Goal: Task Accomplishment & Management: Use online tool/utility

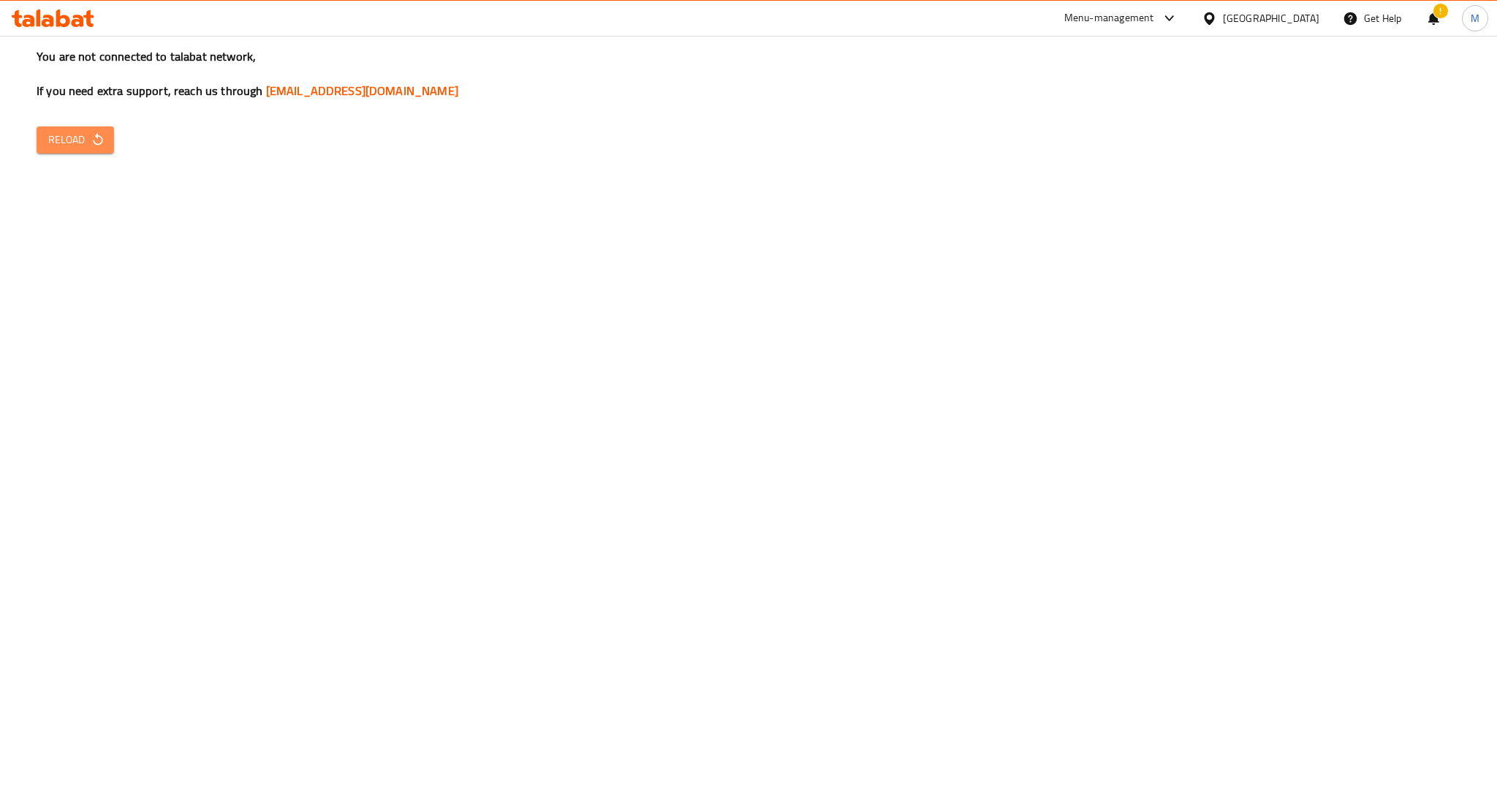
click at [75, 135] on span "Reload" at bounding box center [75, 140] width 54 height 18
click at [874, 242] on div "You are not connected to talabat network, If you need extra support, reach us t…" at bounding box center [748, 406] width 1497 height 812
click at [1296, 122] on div "You are not connected to talabat network, If you need extra support, reach us t…" at bounding box center [748, 406] width 1497 height 812
click at [832, 296] on div "You are not connected to talabat network, If you need extra support, reach us t…" at bounding box center [748, 406] width 1497 height 812
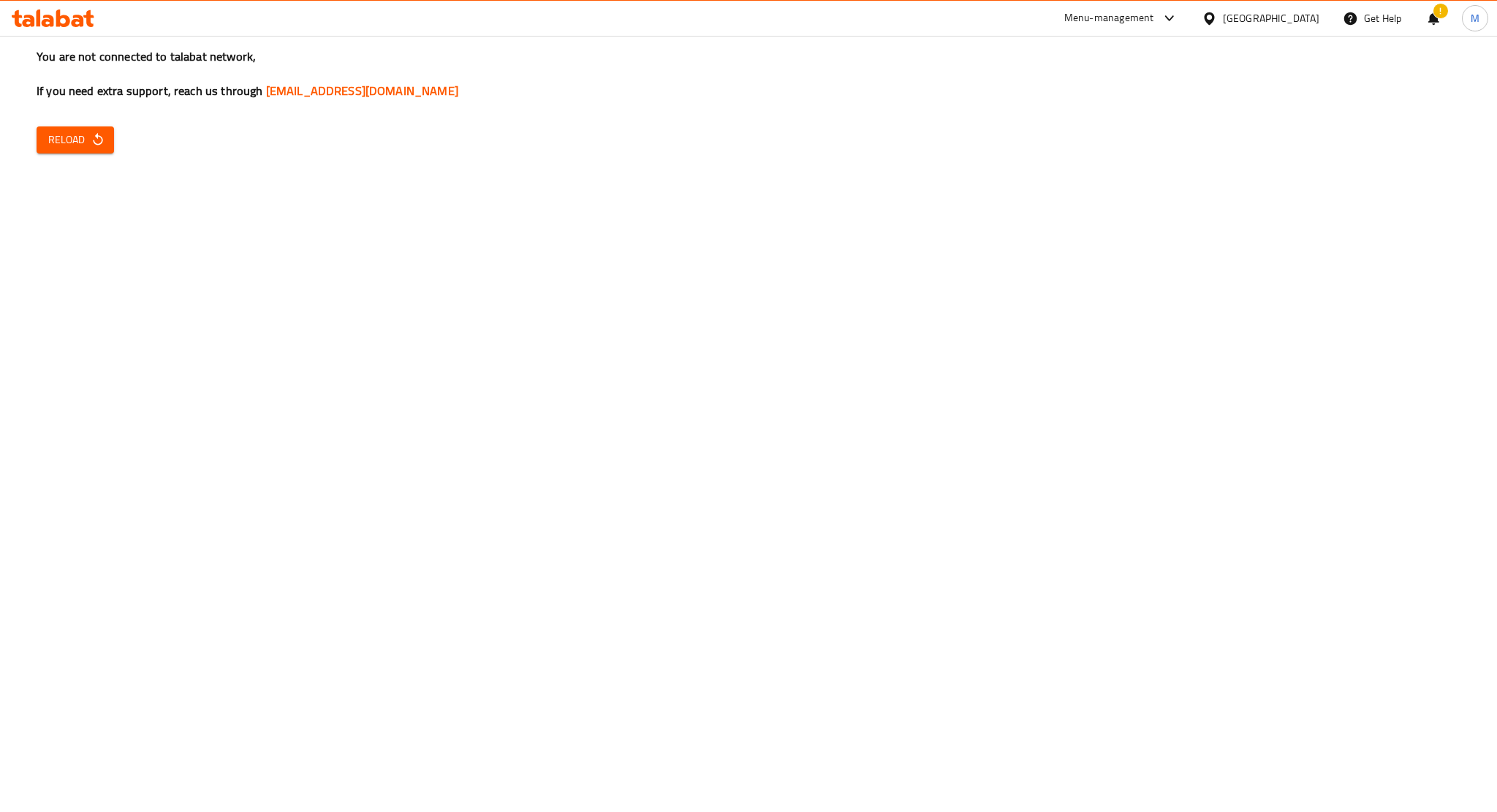
click at [832, 296] on div "You are not connected to talabat network, If you need extra support, reach us t…" at bounding box center [748, 406] width 1497 height 812
click at [855, 324] on div "You are not connected to talabat network, If you need extra support, reach us t…" at bounding box center [748, 406] width 1497 height 812
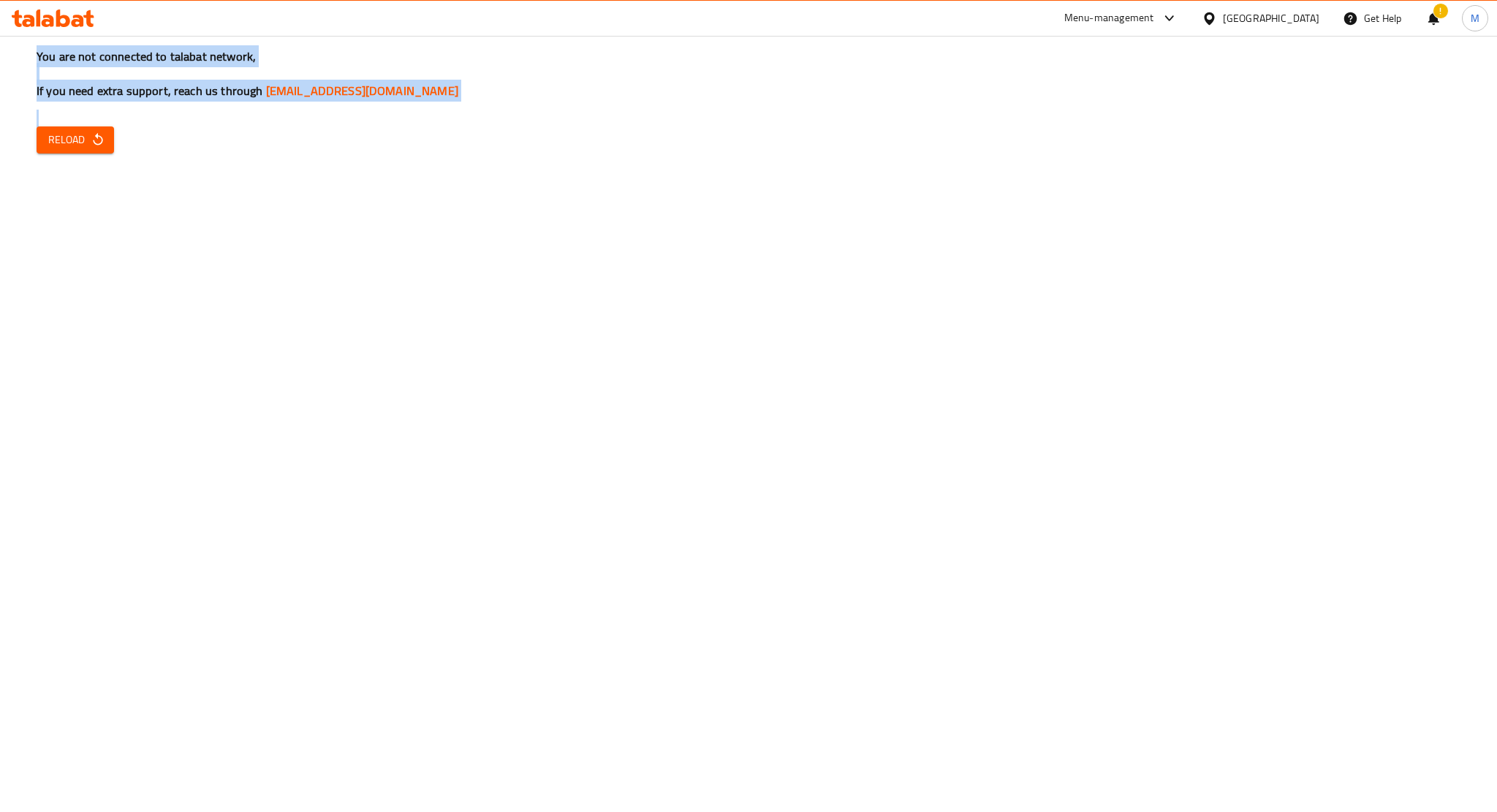
click at [855, 324] on div "You are not connected to talabat network, If you need extra support, reach us t…" at bounding box center [748, 406] width 1497 height 812
click at [1127, 239] on div "You are not connected to talabat network, If you need extra support, reach us t…" at bounding box center [748, 406] width 1497 height 812
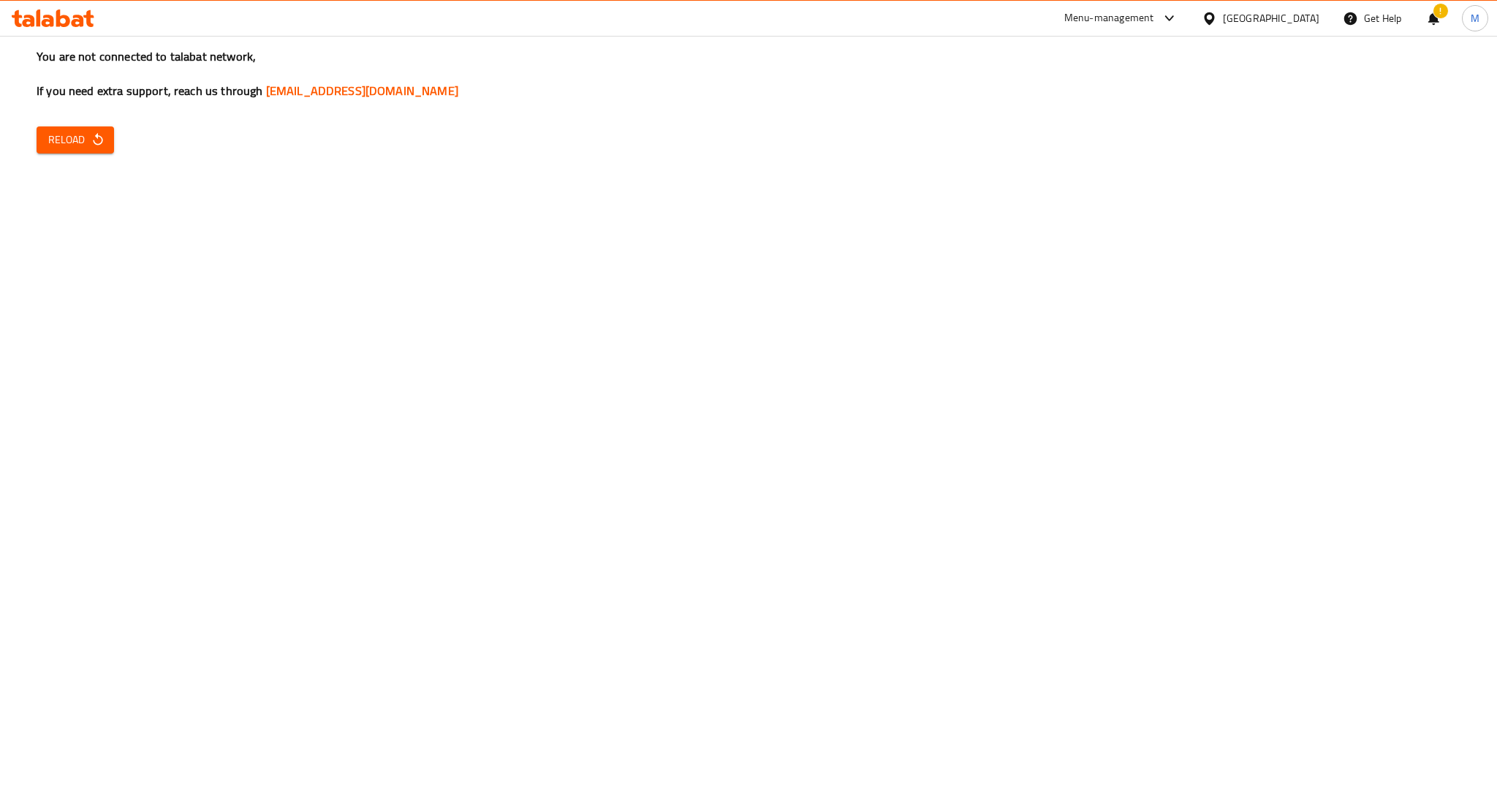
click at [1127, 239] on div "You are not connected to talabat network, If you need extra support, reach us t…" at bounding box center [748, 406] width 1497 height 812
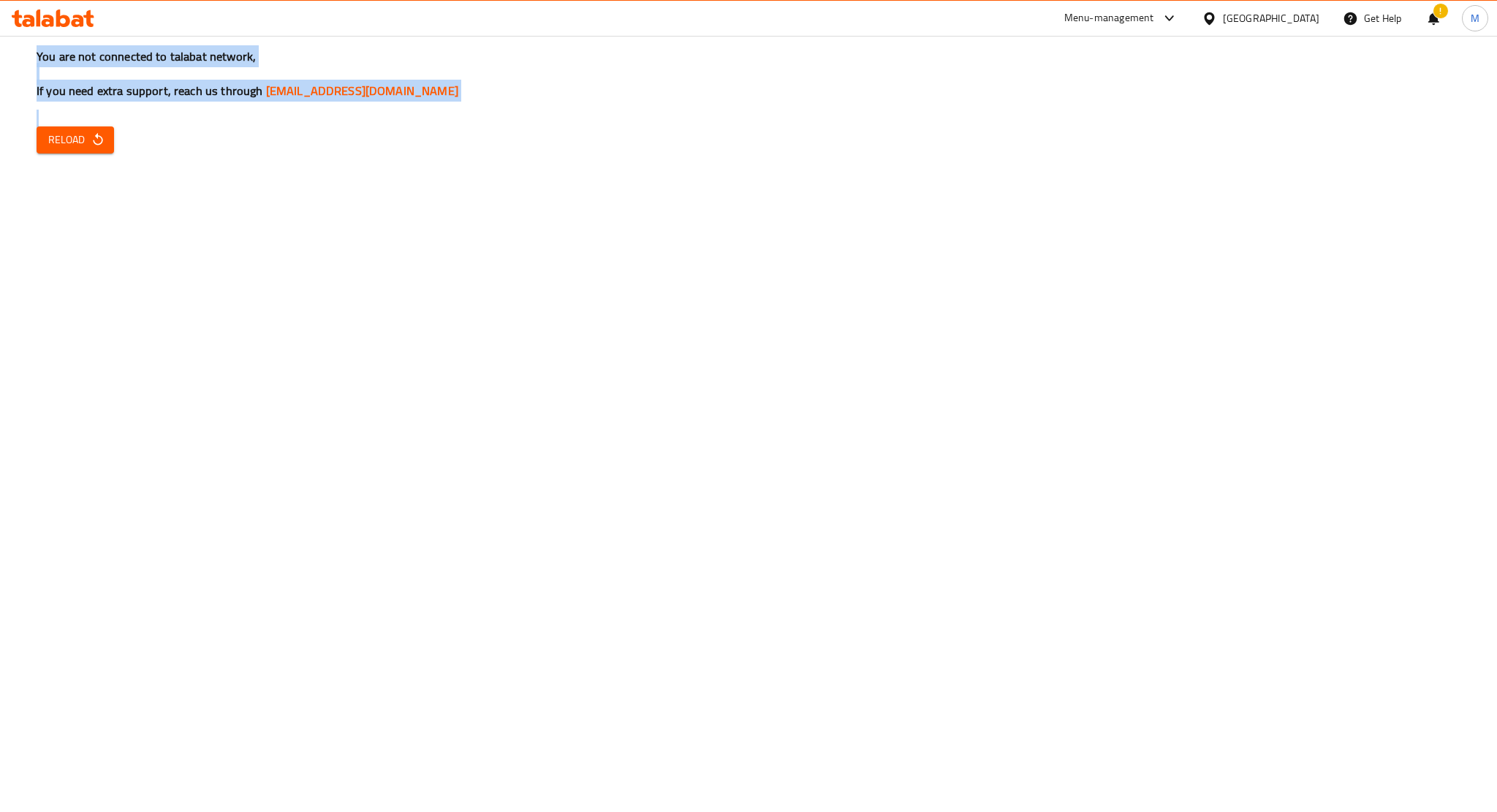
click at [1127, 239] on div "You are not connected to talabat network, If you need extra support, reach us t…" at bounding box center [748, 406] width 1497 height 812
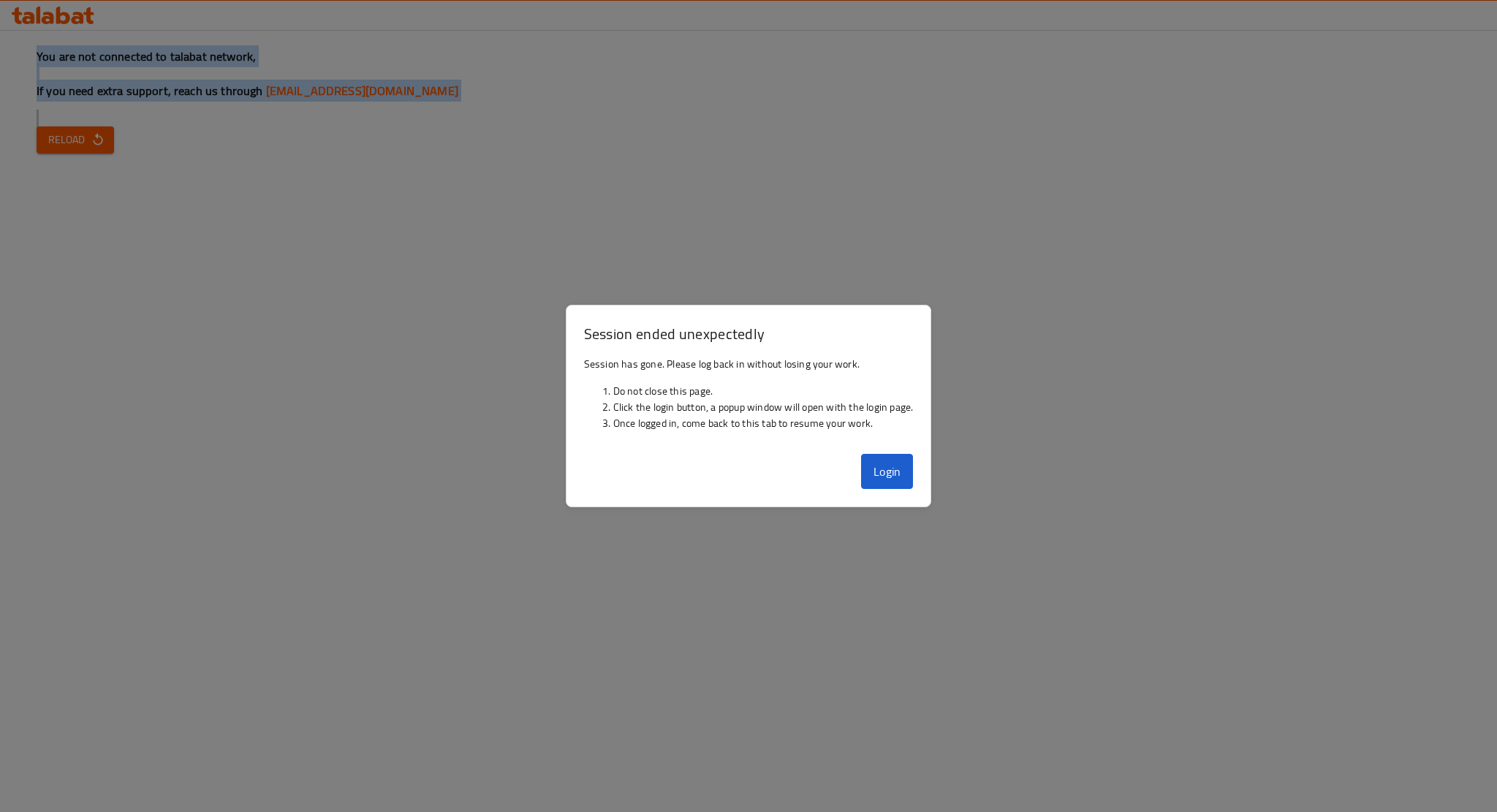
click at [734, 216] on div at bounding box center [748, 406] width 1497 height 812
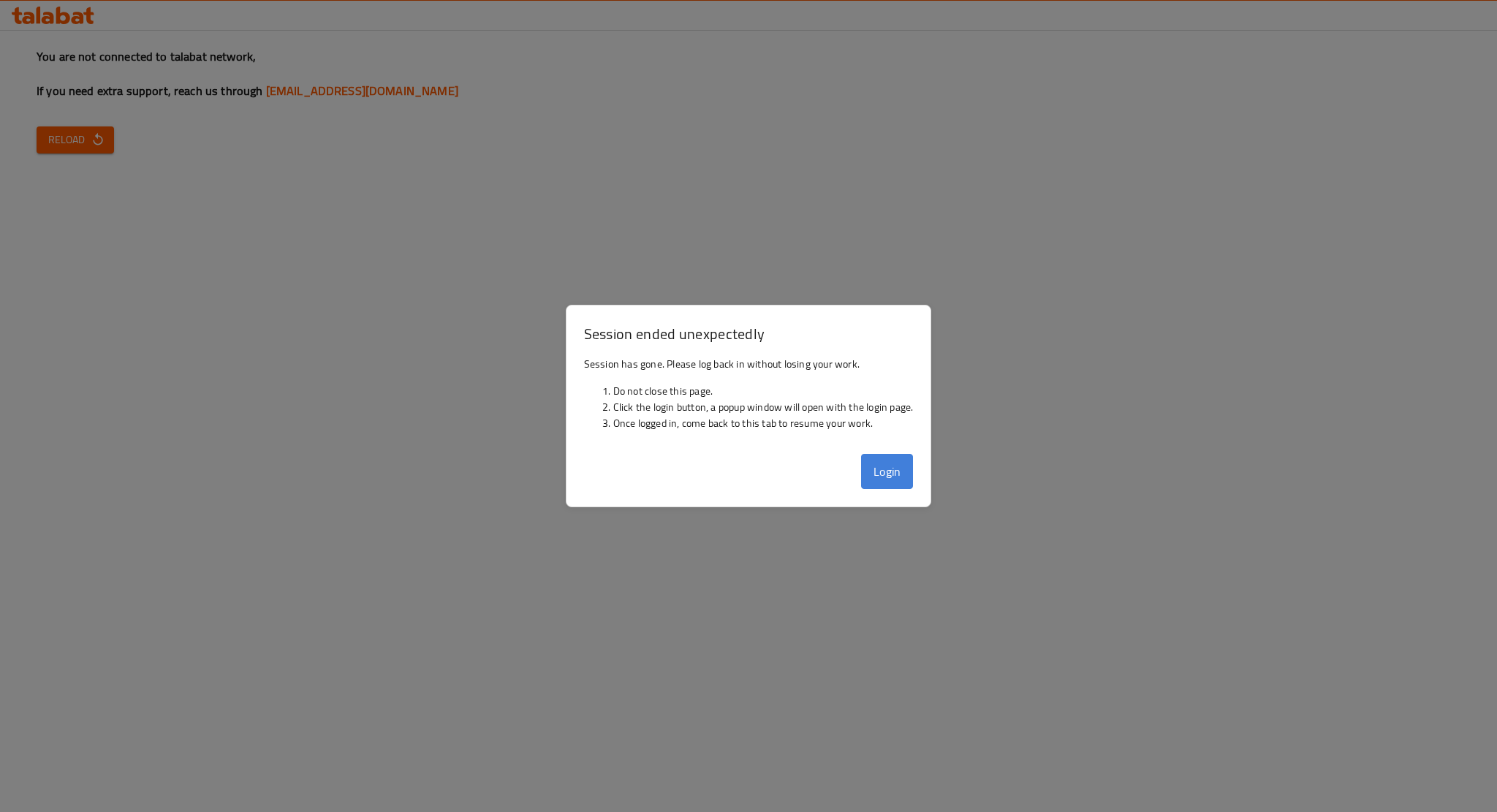
click at [876, 475] on button "Login" at bounding box center [887, 471] width 53 height 35
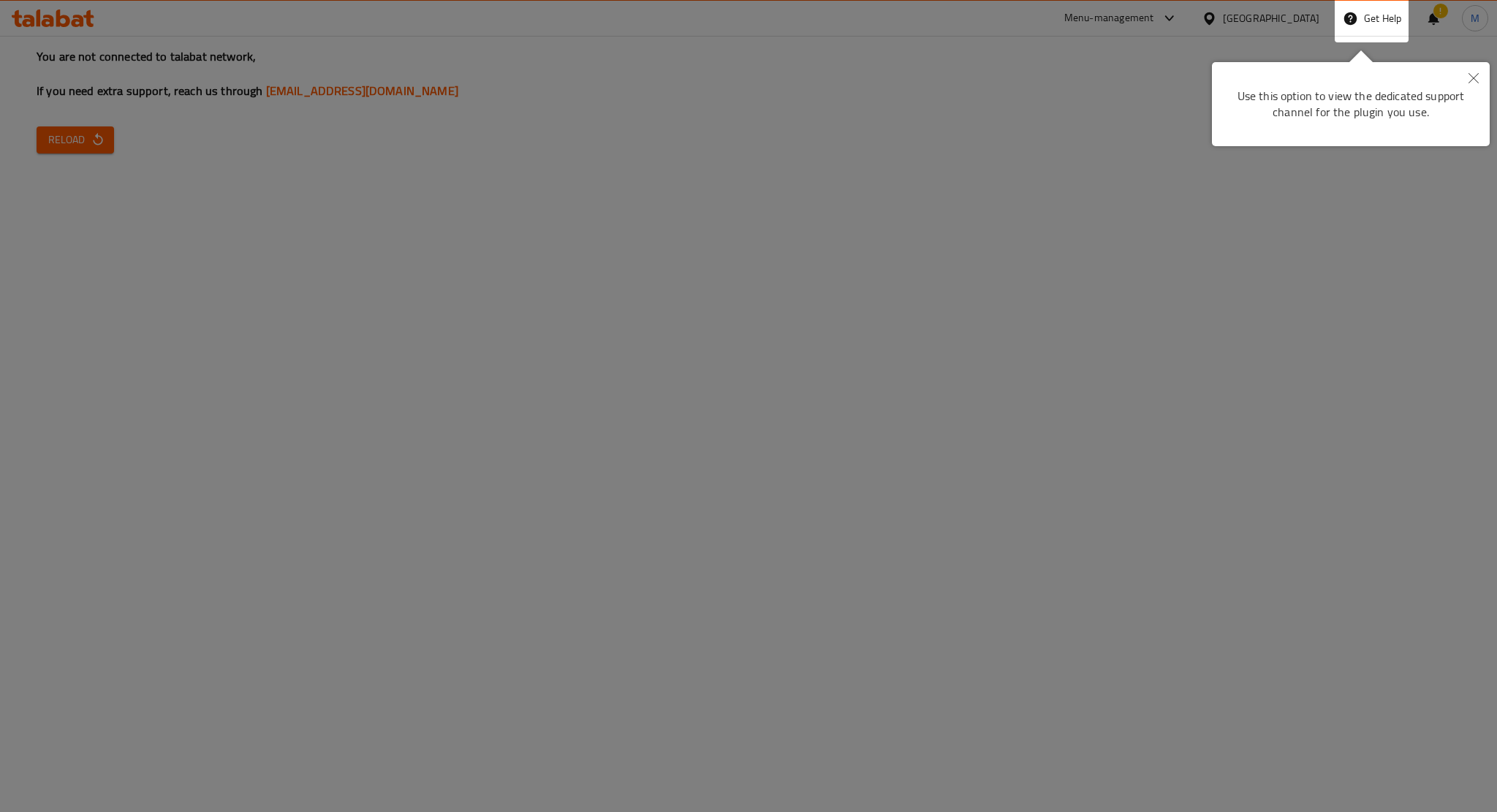
click at [1475, 75] on icon "Close" at bounding box center [1473, 78] width 10 height 10
